Goal: Transaction & Acquisition: Purchase product/service

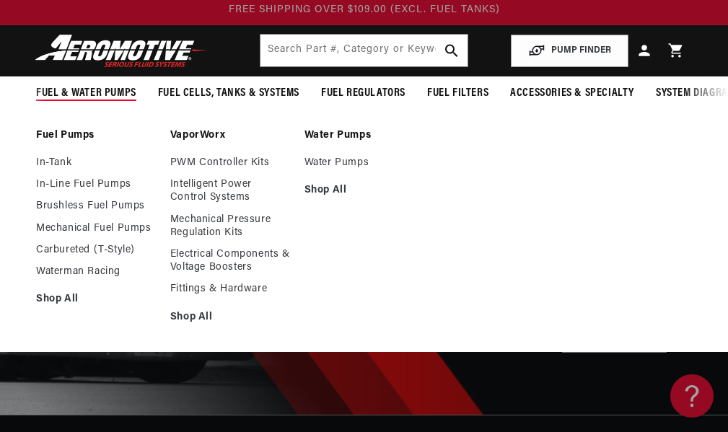
scroll to position [72, 0]
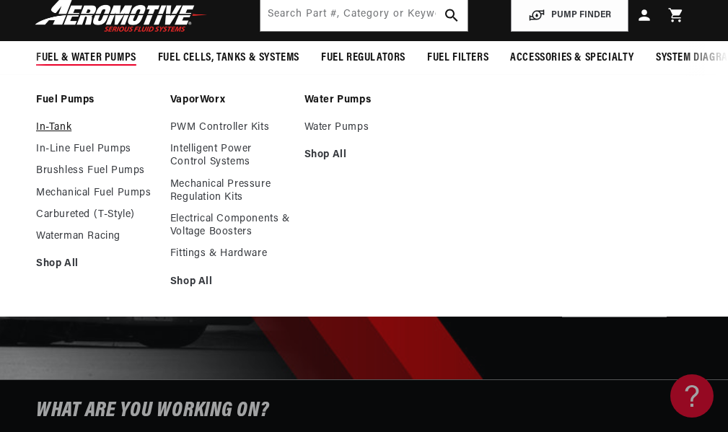
click at [59, 134] on link "In-Tank" at bounding box center [96, 127] width 120 height 13
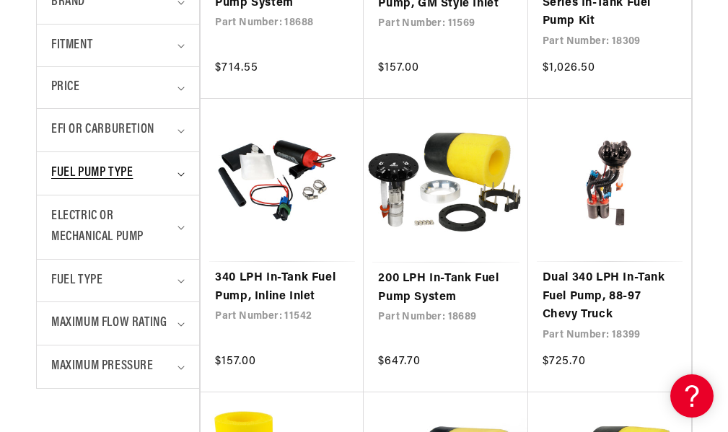
scroll to position [649, 0]
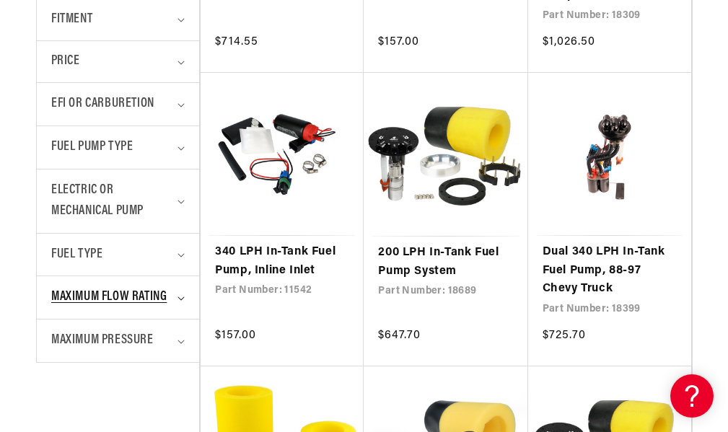
click at [183, 299] on summary "Maximum Flow Rating" at bounding box center [117, 297] width 133 height 43
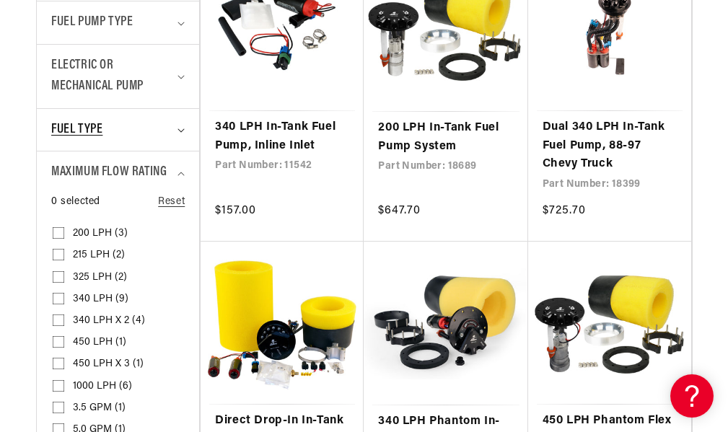
scroll to position [794, 0]
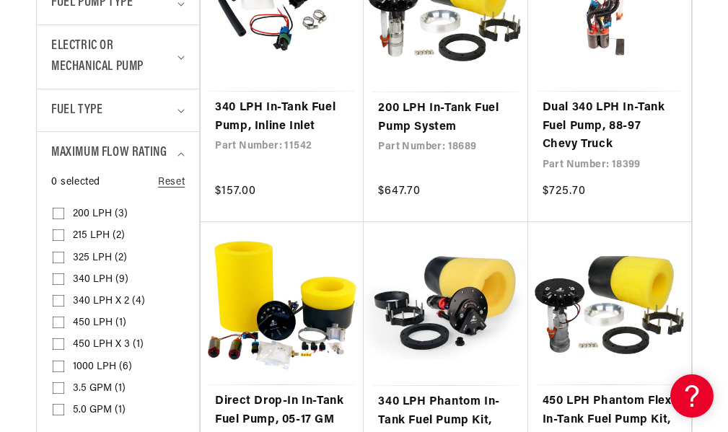
click at [54, 331] on input "450 LPH (1) 450 LPH (1 product)" at bounding box center [59, 326] width 12 height 12
checkbox input "true"
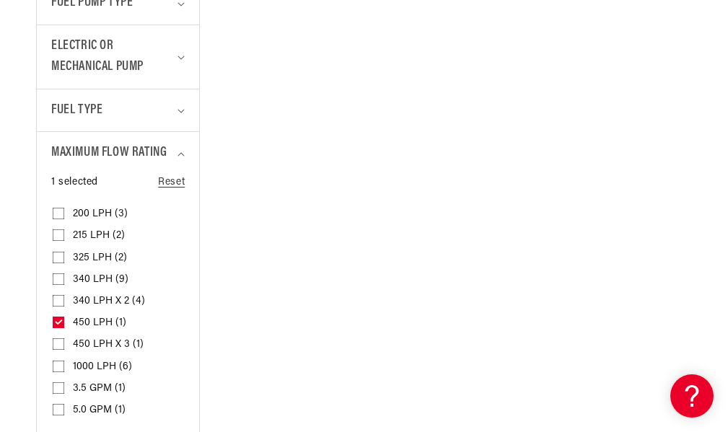
click at [55, 353] on input "450 LPH x 3 (1) 450 LPH x 3 (1 product)" at bounding box center [59, 347] width 12 height 12
checkbox input "true"
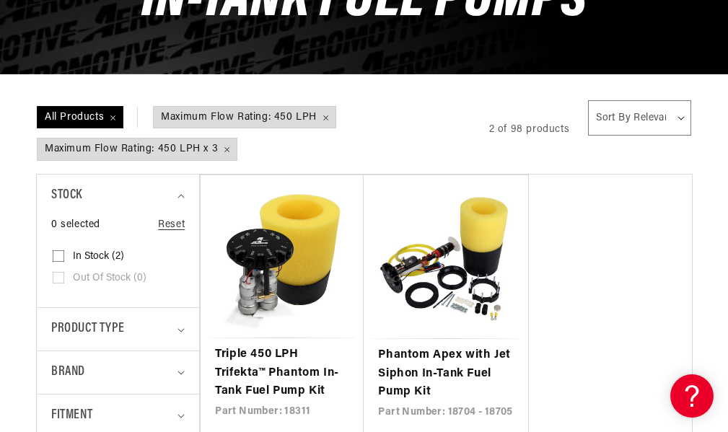
scroll to position [361, 0]
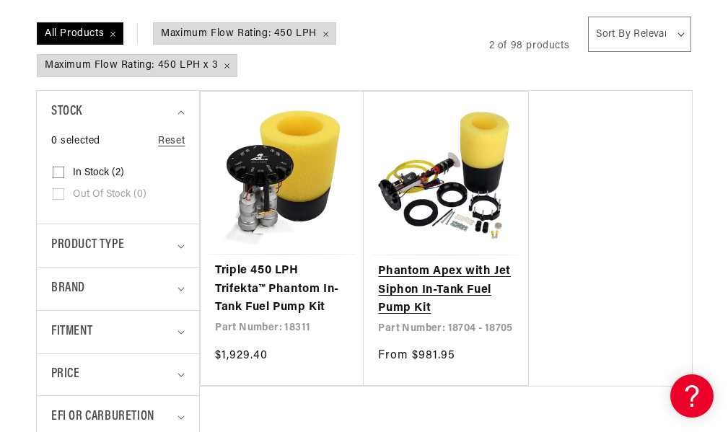
click at [393, 313] on link "Phantom Apex with Jet Siphon In-Tank Fuel Pump Kit" at bounding box center [445, 291] width 135 height 56
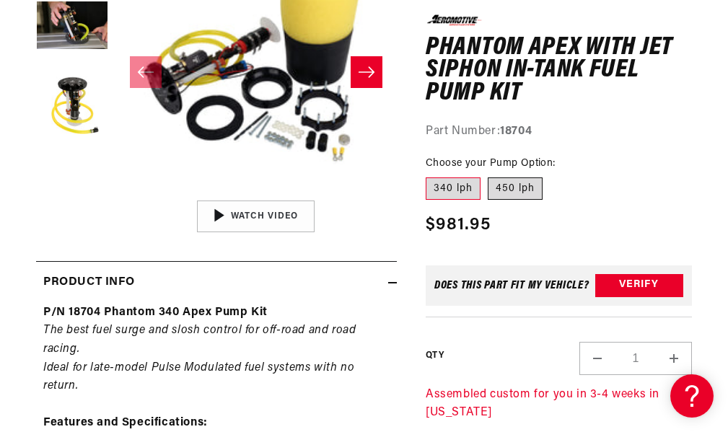
click at [514, 185] on label "450 lph" at bounding box center [515, 188] width 55 height 23
click at [488, 175] on input "450 lph" at bounding box center [488, 174] width 1 height 1
radio input "true"
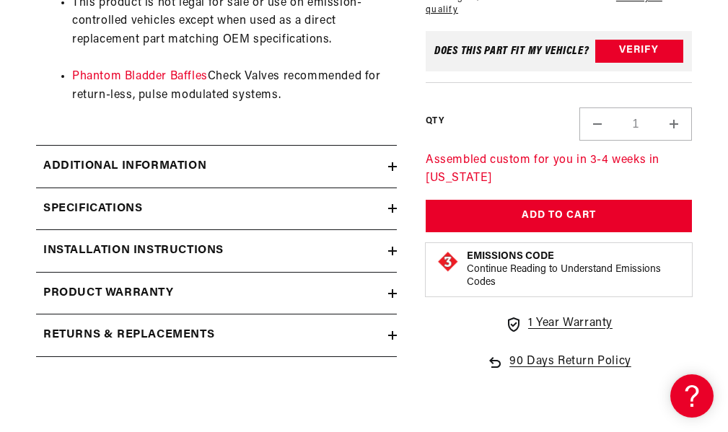
scroll to position [1299, 0]
